Goal: Check status: Check status

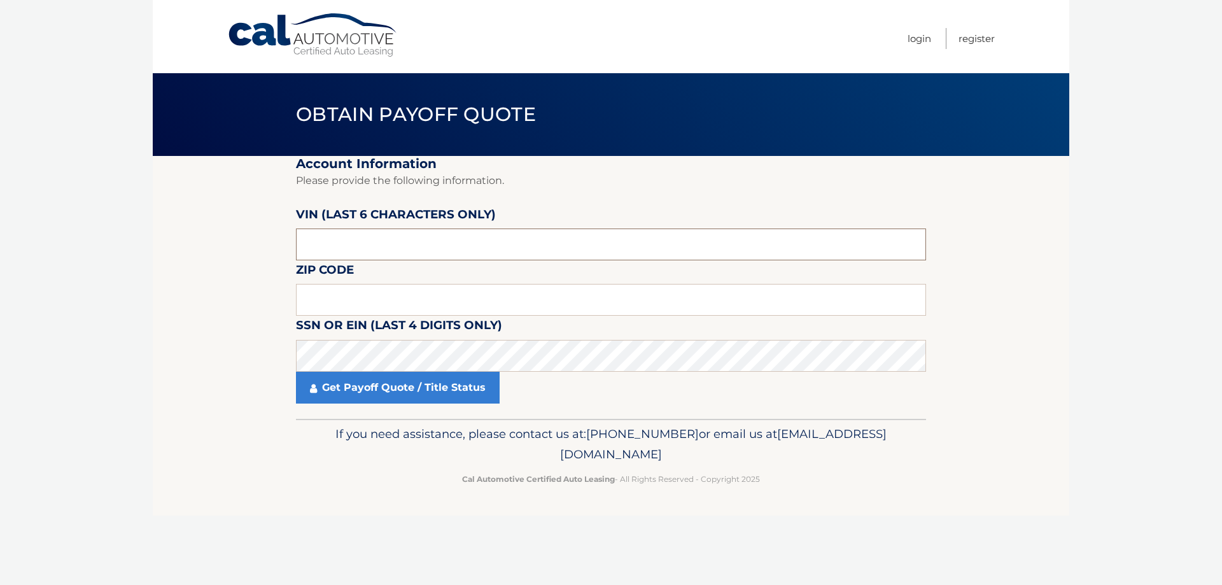
click at [311, 246] on input "text" at bounding box center [611, 245] width 630 height 32
paste input "034608"
type input "034608"
click at [309, 297] on input "text" at bounding box center [611, 300] width 630 height 32
drag, startPoint x: 465, startPoint y: 500, endPoint x: 441, endPoint y: 420, distance: 83.8
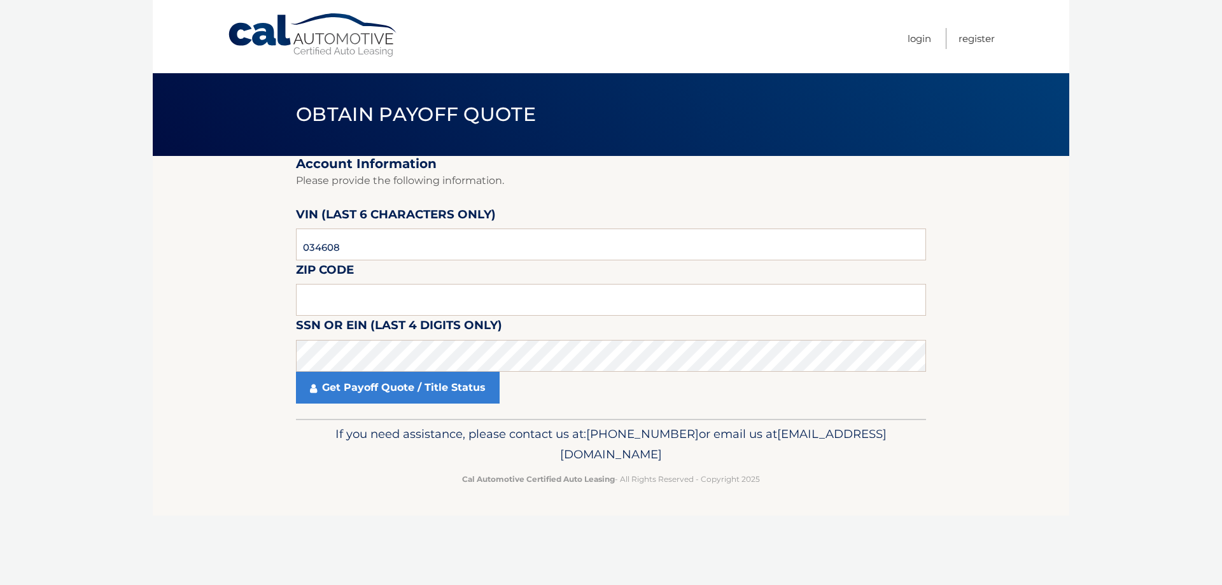
click at [464, 499] on footer "If you need assistance, please contact us at: [PHONE_NUMBER] or email us at [EM…" at bounding box center [611, 467] width 917 height 97
click at [363, 299] on input "text" at bounding box center [611, 300] width 630 height 32
type input "11514"
click at [327, 383] on link "Get Payoff Quote / Title Status" at bounding box center [398, 388] width 204 height 32
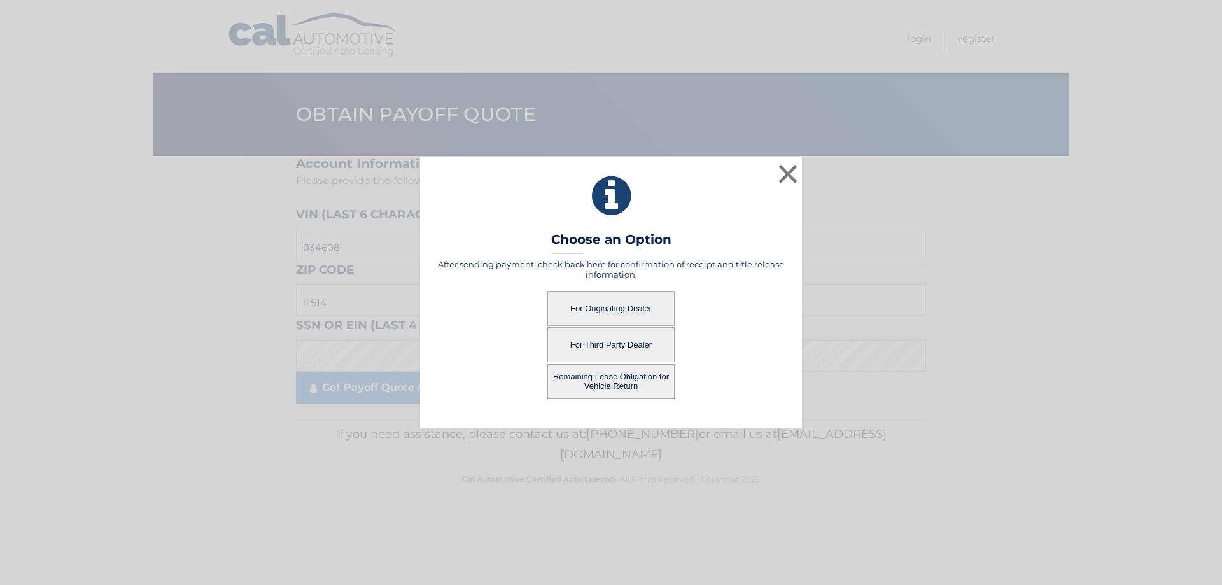
click at [638, 308] on button "For Originating Dealer" at bounding box center [611, 308] width 127 height 35
click at [637, 307] on button "For Originating Dealer" at bounding box center [611, 308] width 127 height 35
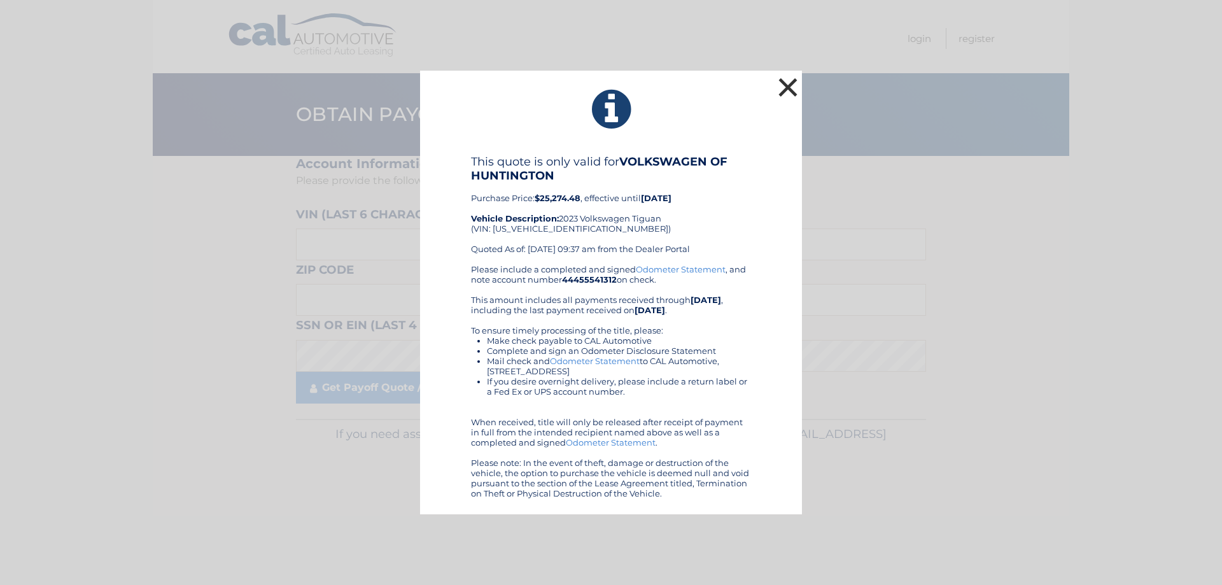
click at [792, 85] on button "×" at bounding box center [787, 86] width 25 height 25
